Goal: Transaction & Acquisition: Download file/media

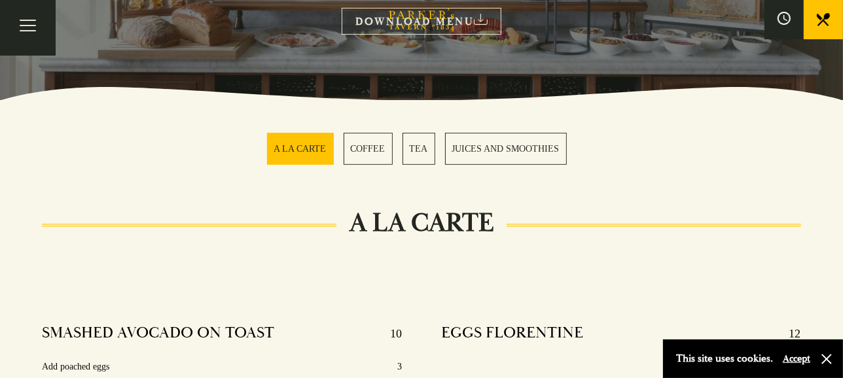
scroll to position [291, 0]
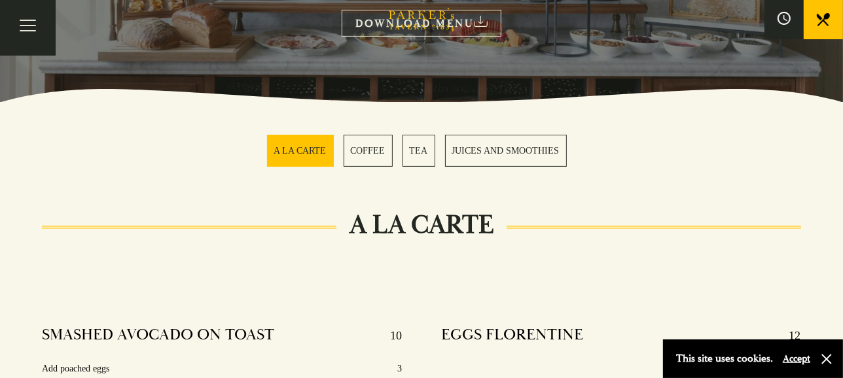
click at [471, 22] on link "DOWNLOAD MENU" at bounding box center [422, 23] width 160 height 27
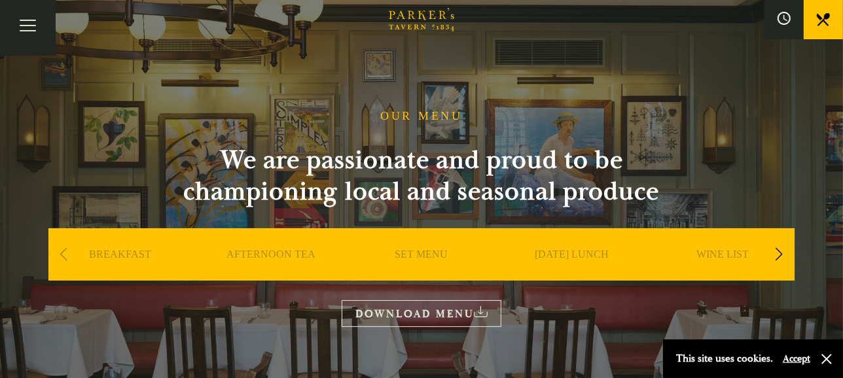
click at [716, 255] on link "WINE LIST" at bounding box center [723, 274] width 52 height 52
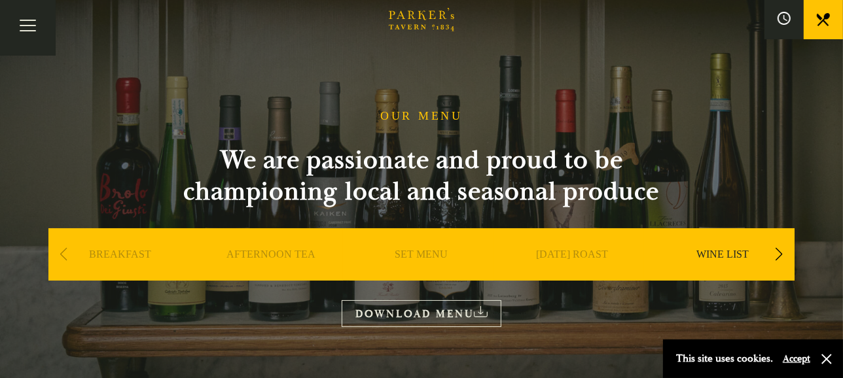
click at [465, 311] on link "DOWNLOAD MENU" at bounding box center [422, 313] width 160 height 27
